Goal: Task Accomplishment & Management: Use online tool/utility

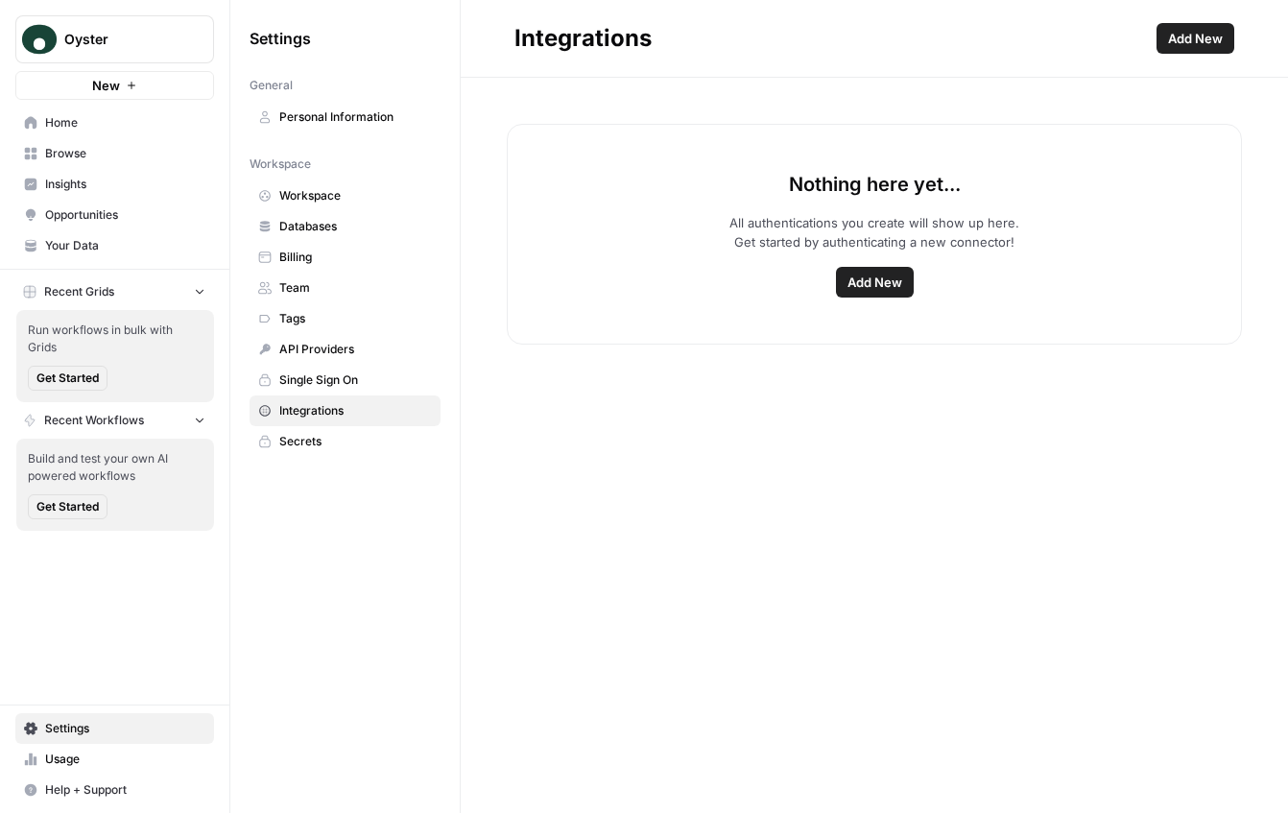
click at [895, 280] on span "Add New" at bounding box center [874, 282] width 55 height 19
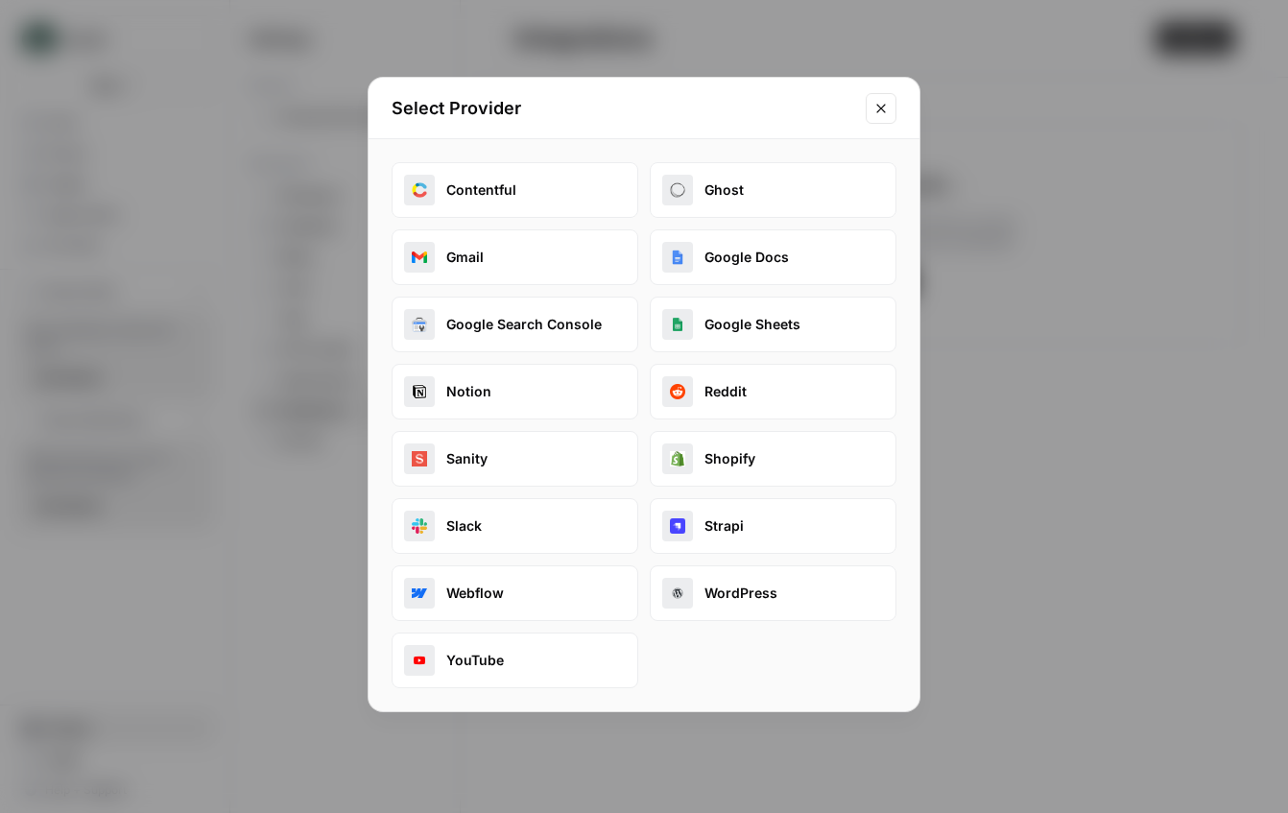
click at [524, 595] on button "Webflow" at bounding box center [515, 593] width 247 height 56
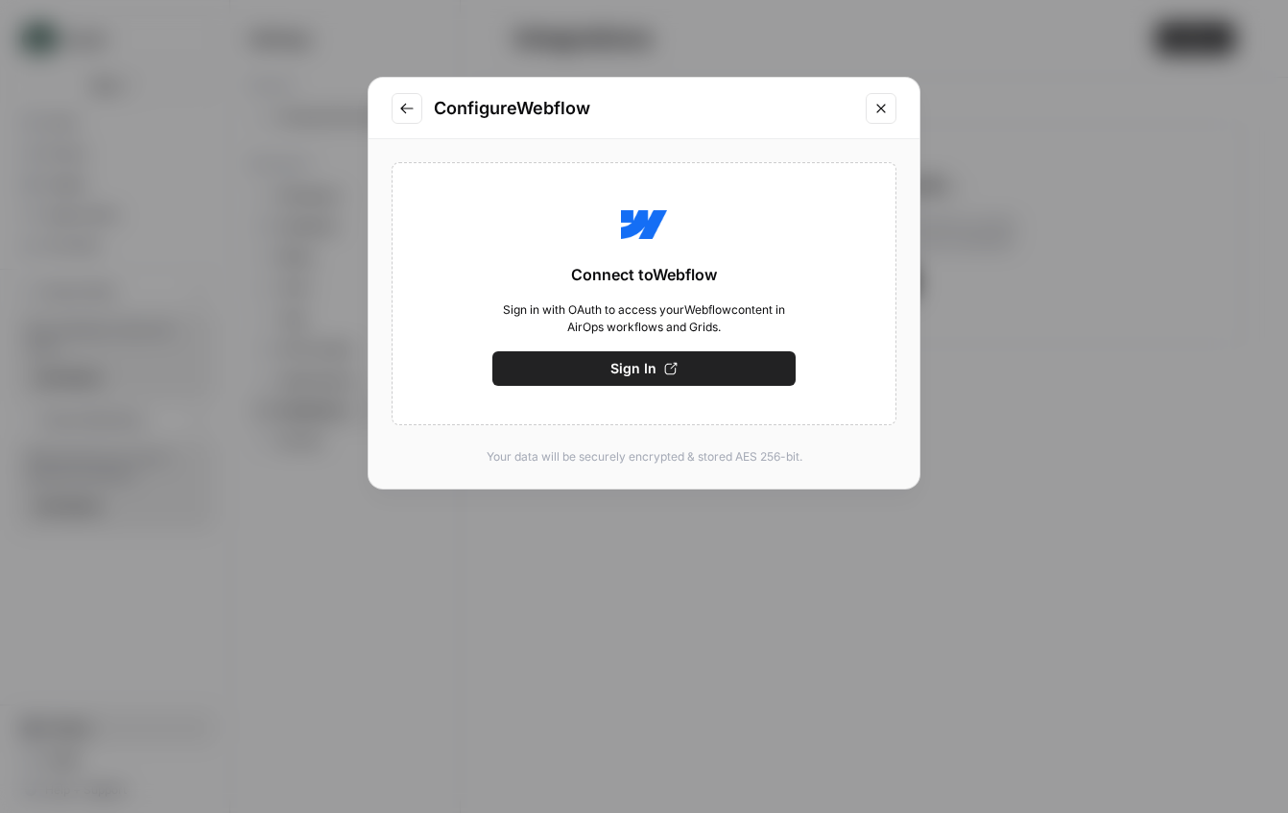
click at [727, 369] on button "Sign In" at bounding box center [643, 368] width 303 height 35
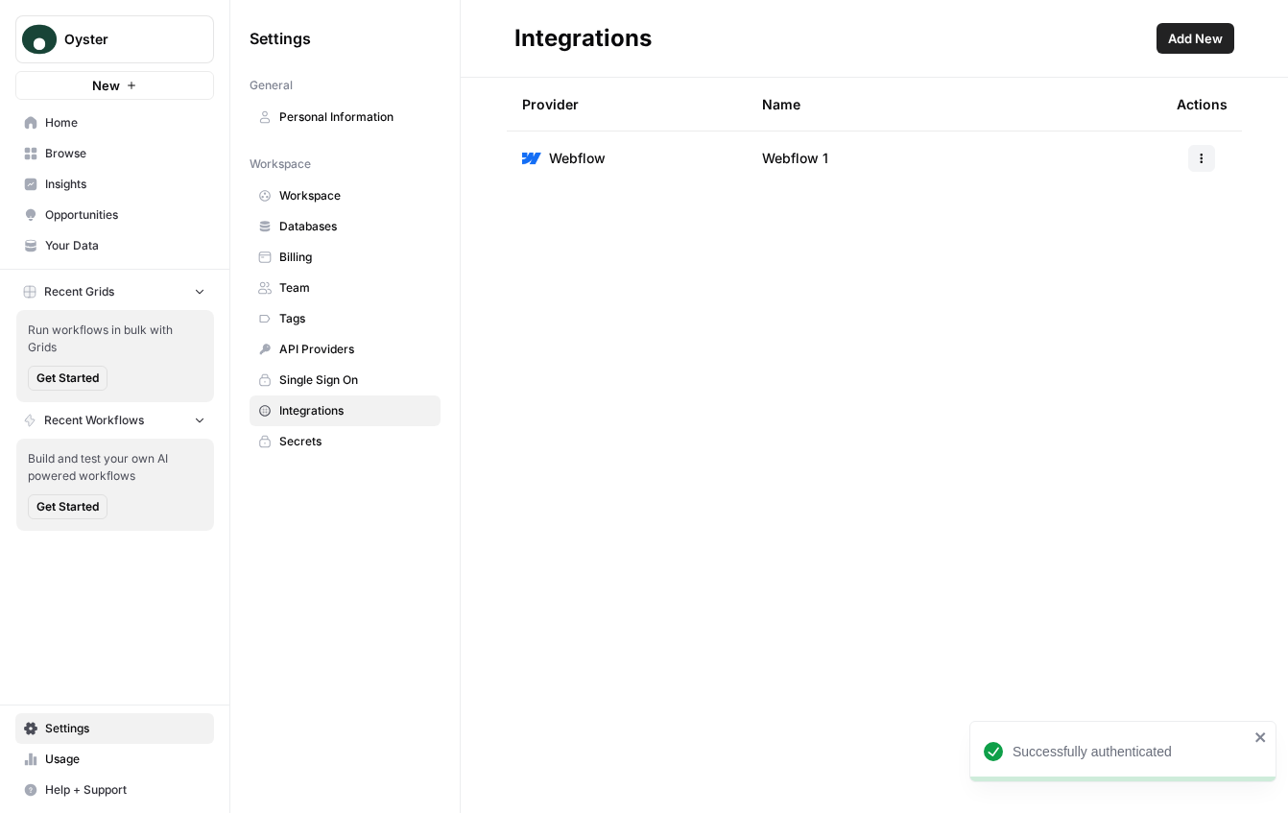
click at [1191, 158] on button "button" at bounding box center [1201, 158] width 27 height 27
click at [934, 246] on div "Provider Name Actions Webflow Webflow 1" at bounding box center [874, 445] width 827 height 735
click at [785, 159] on span "Webflow 1" at bounding box center [795, 158] width 66 height 19
click at [1197, 166] on button "button" at bounding box center [1201, 158] width 27 height 27
